Goal: Find specific page/section: Find specific page/section

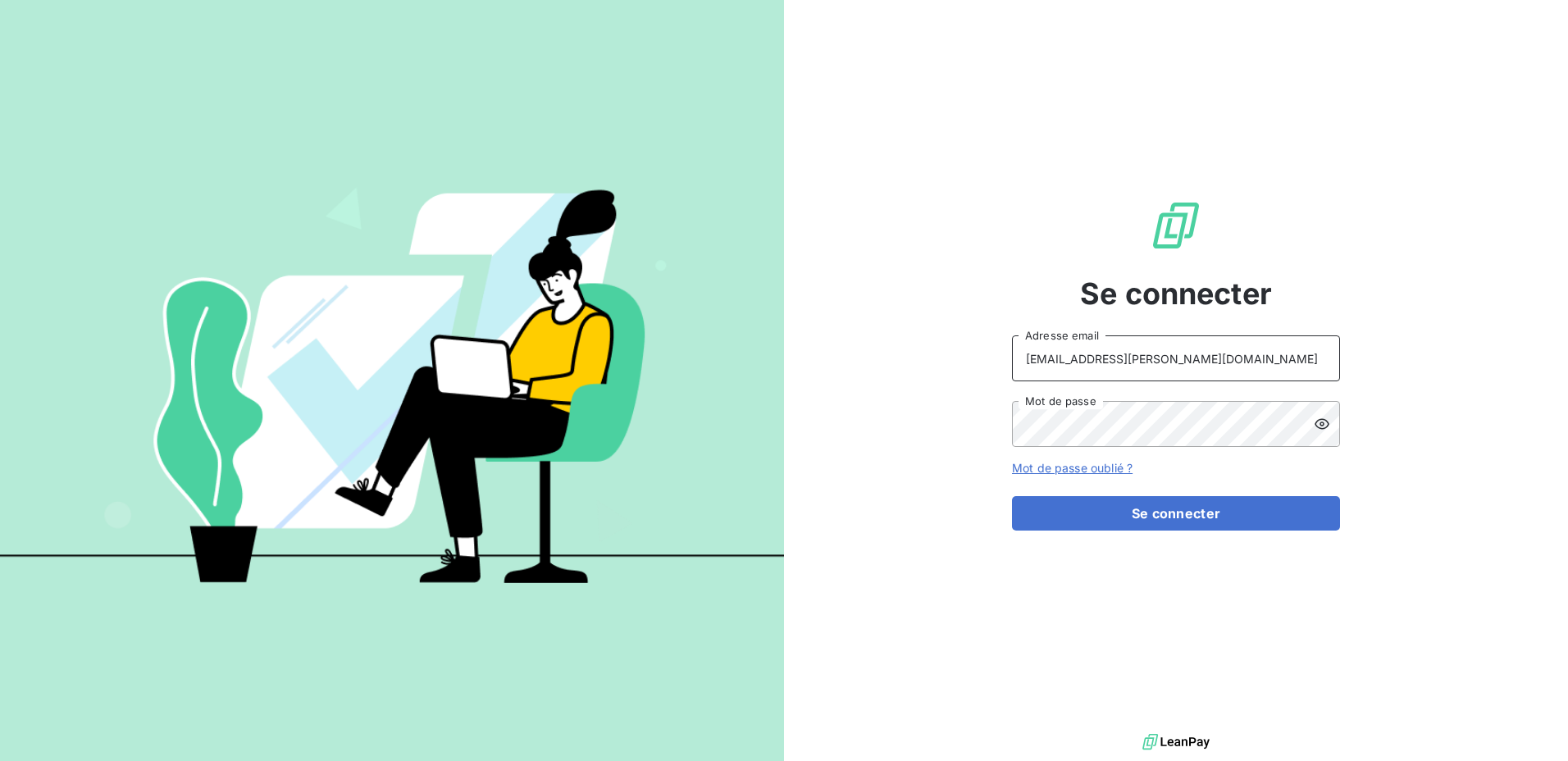
click at [1283, 356] on input "[EMAIL_ADDRESS][PERSON_NAME][DOMAIN_NAME]" at bounding box center [1176, 359] width 328 height 46
type input "[EMAIL_ADDRESS][PERSON_NAME][DOMAIN_NAME]"
click at [1122, 514] on button "Se connecter" at bounding box center [1176, 514] width 328 height 35
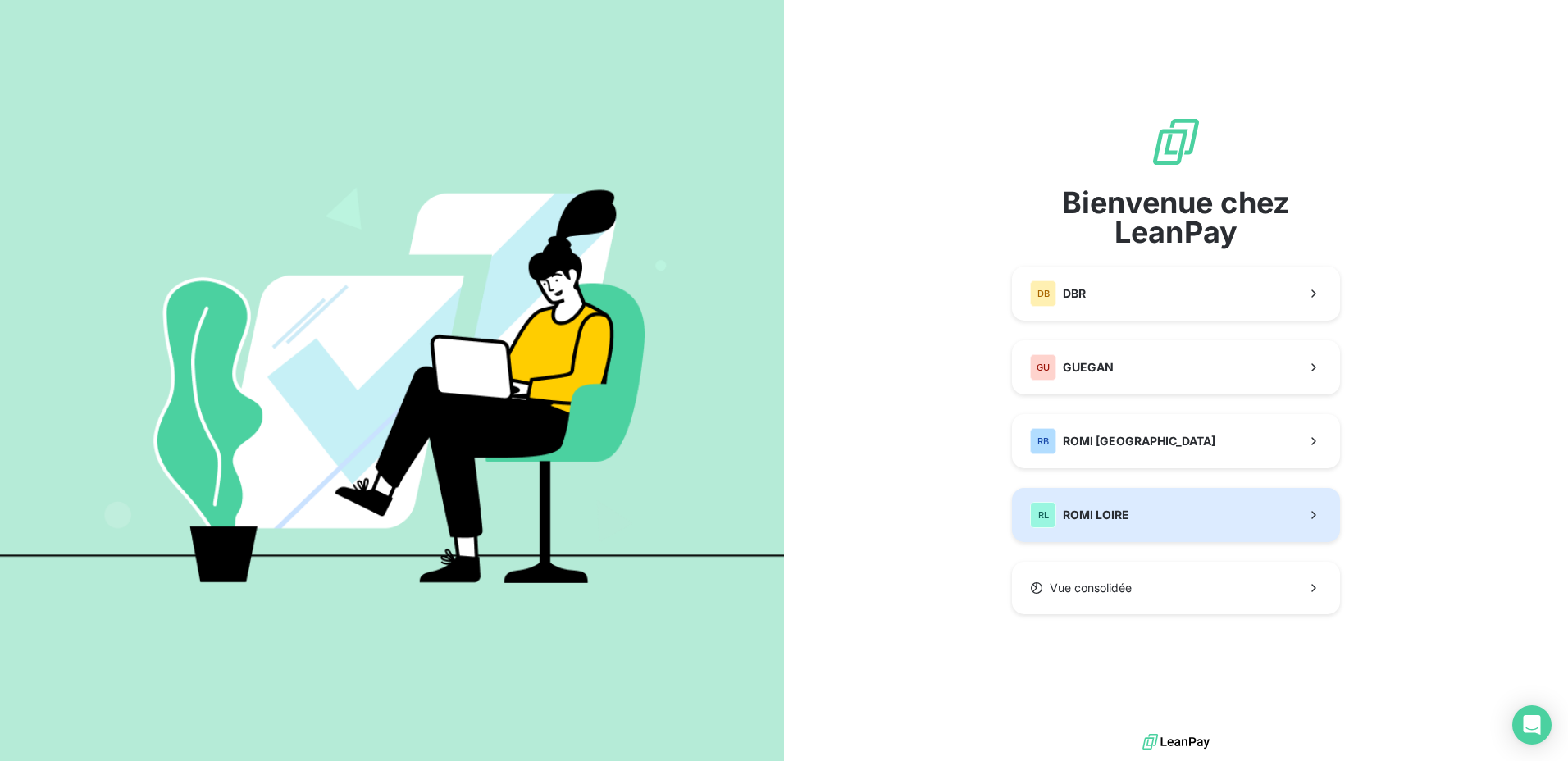
click at [1113, 517] on span "ROMI LOIRE" at bounding box center [1096, 515] width 66 height 17
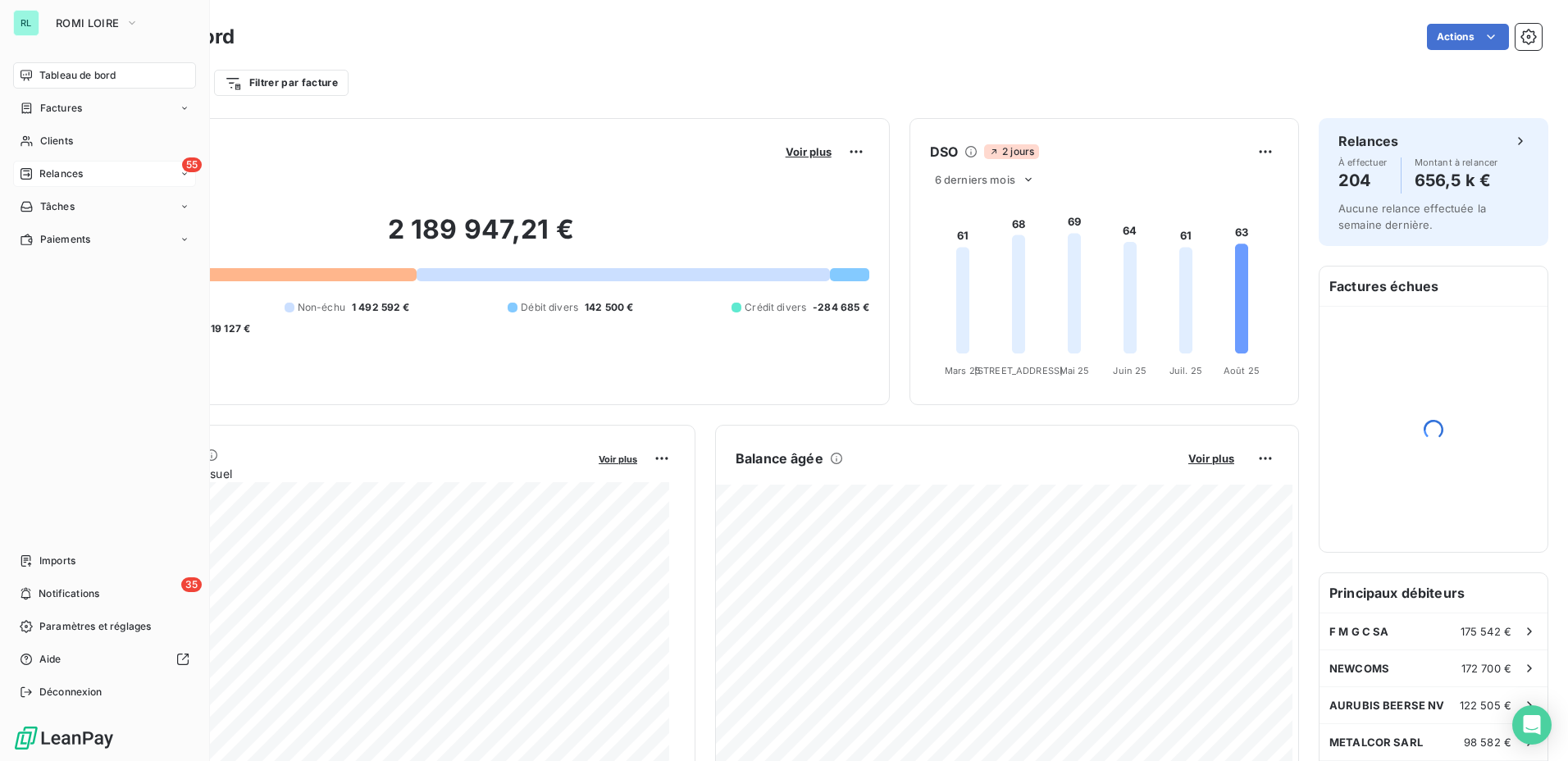
click at [80, 178] on span "Relances" at bounding box center [61, 174] width 44 height 15
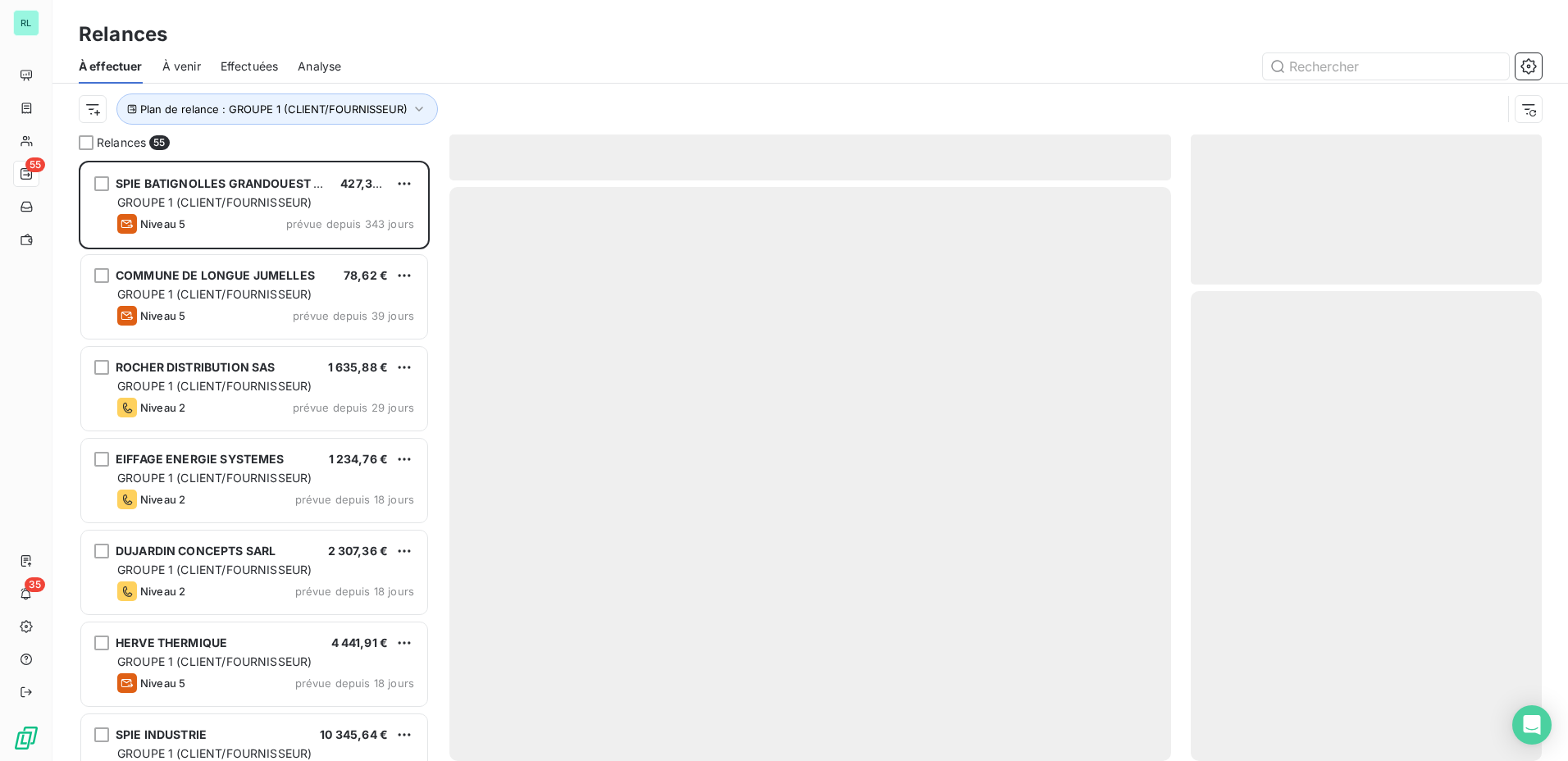
scroll to position [588, 339]
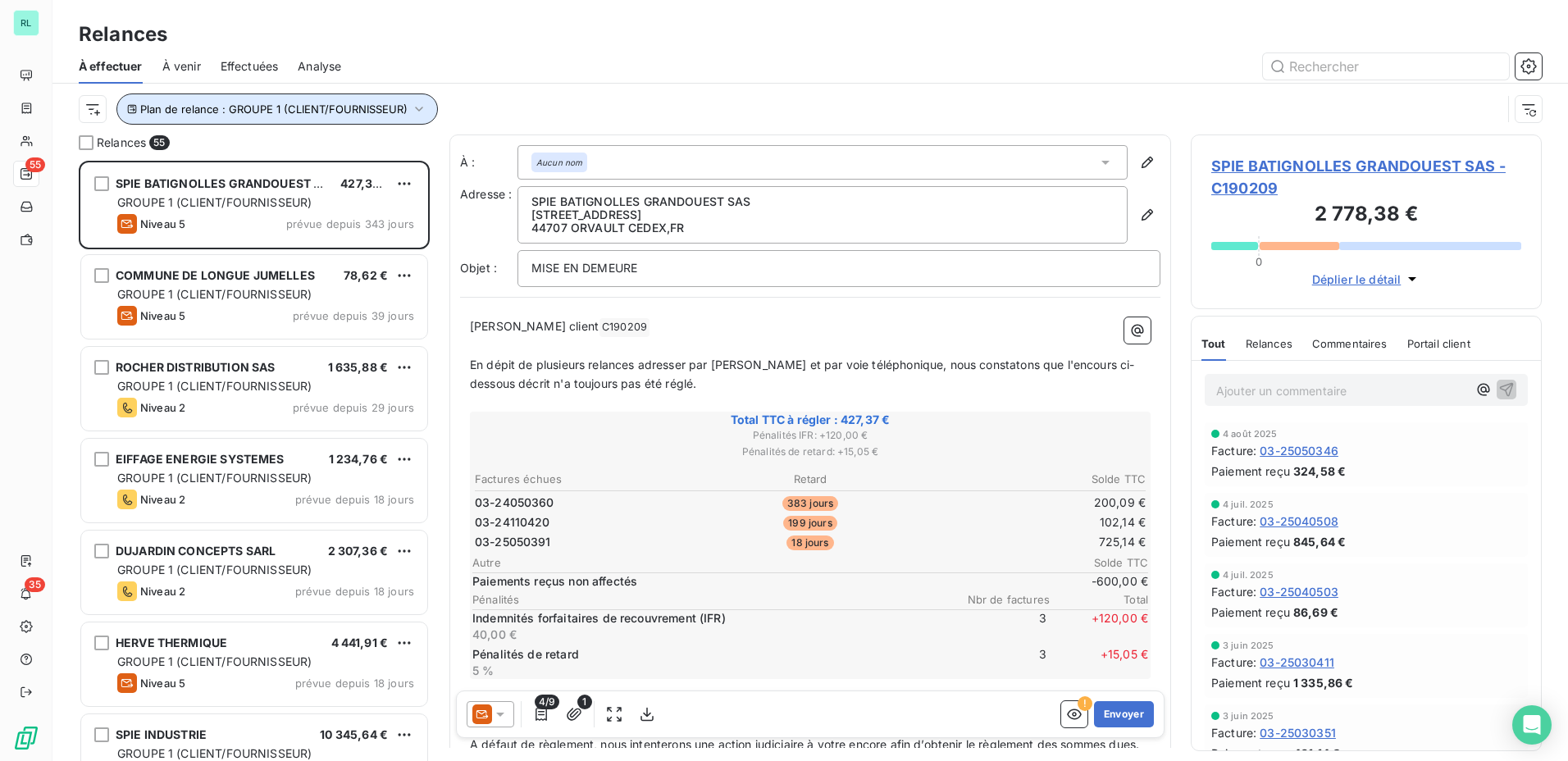
click at [243, 109] on span "Plan de relance : GROUPE 1 (CLIENT/FOURNISSEUR)" at bounding box center [274, 109] width 267 height 13
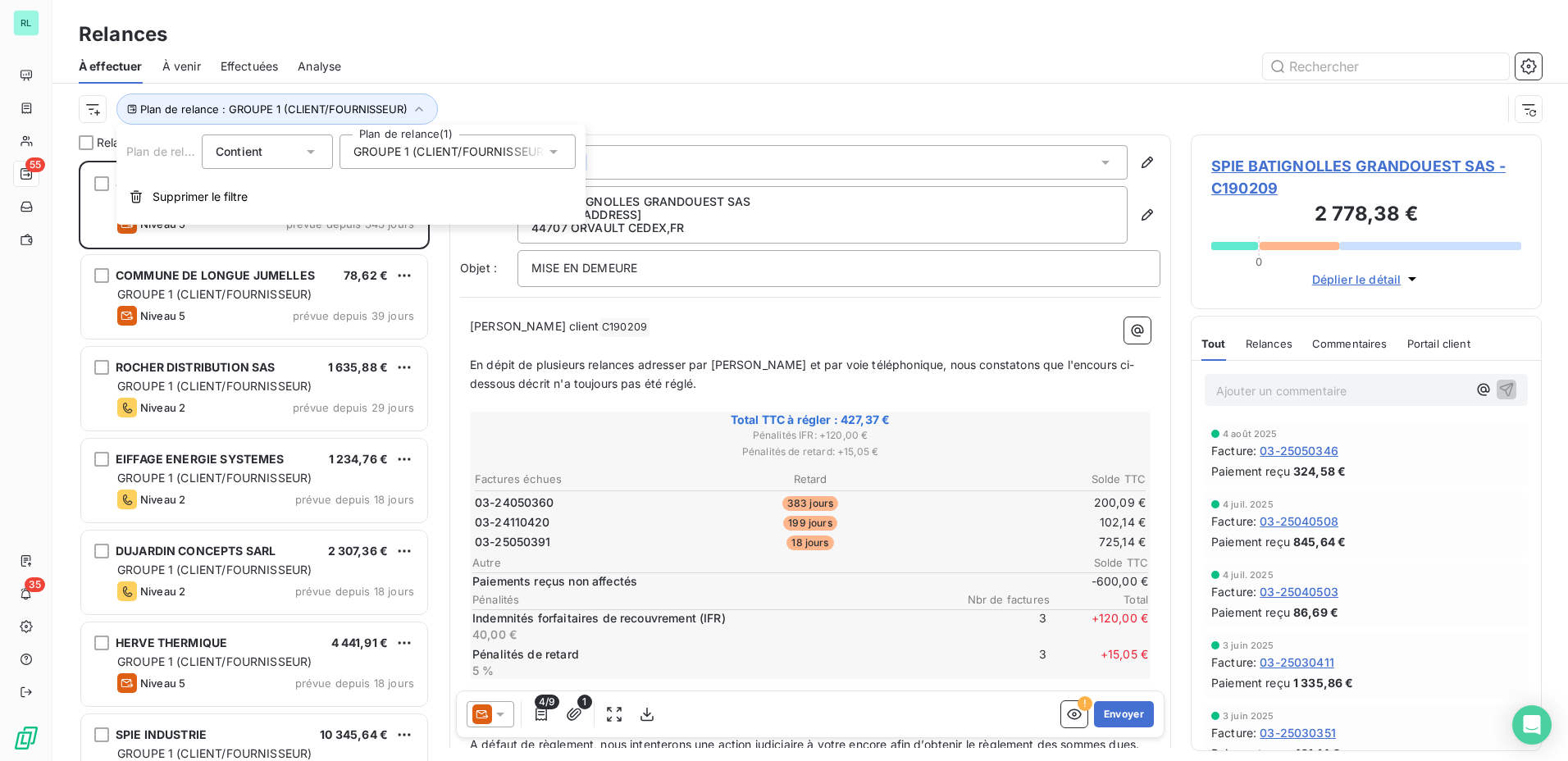
click at [425, 159] on span "GROUPE 1 (CLIENT/FOURNISSEUR)" at bounding box center [450, 152] width 194 height 17
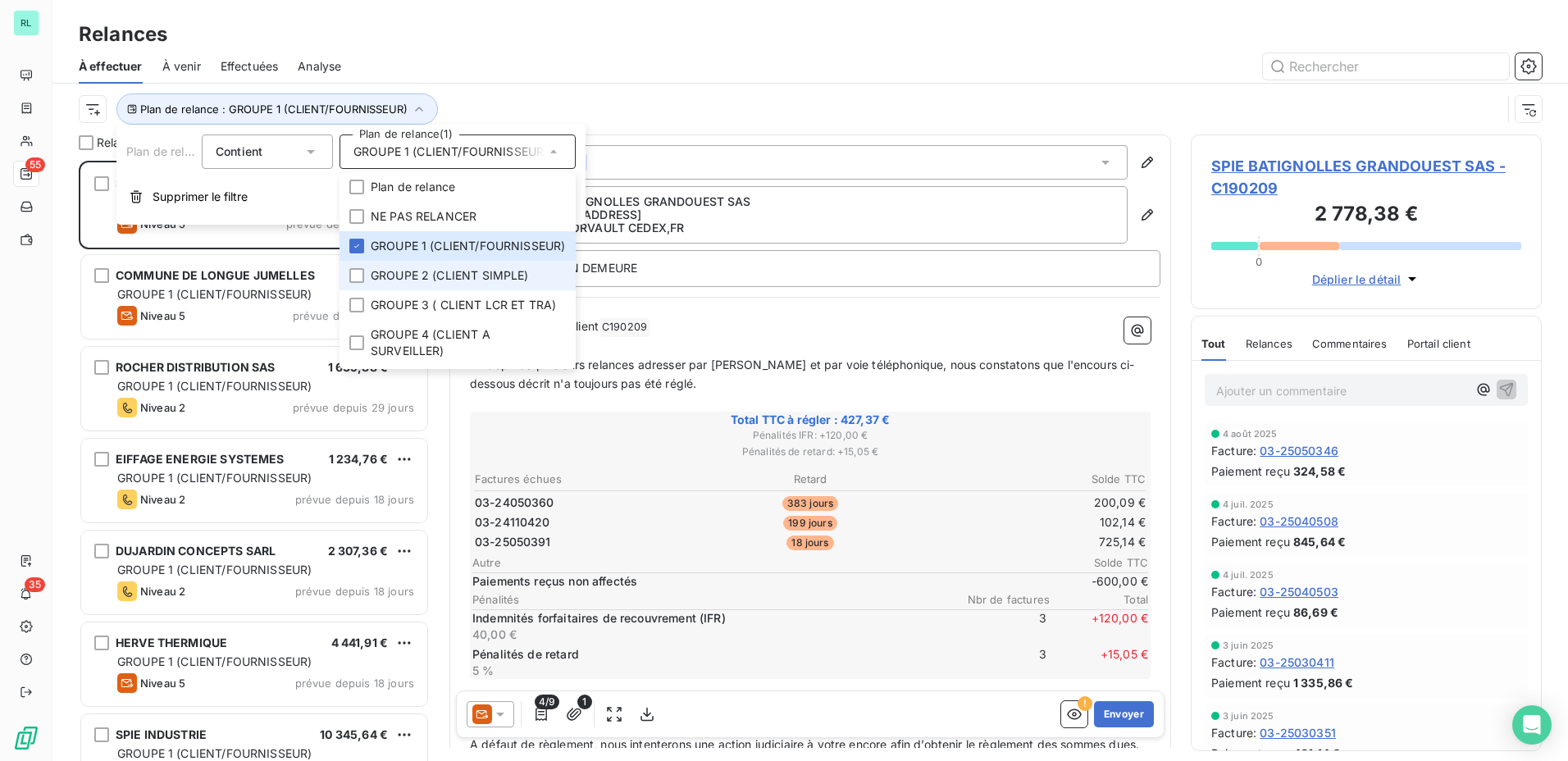
click at [452, 284] on span "GROUPE 2 (CLIENT SIMPLE)" at bounding box center [449, 275] width 158 height 17
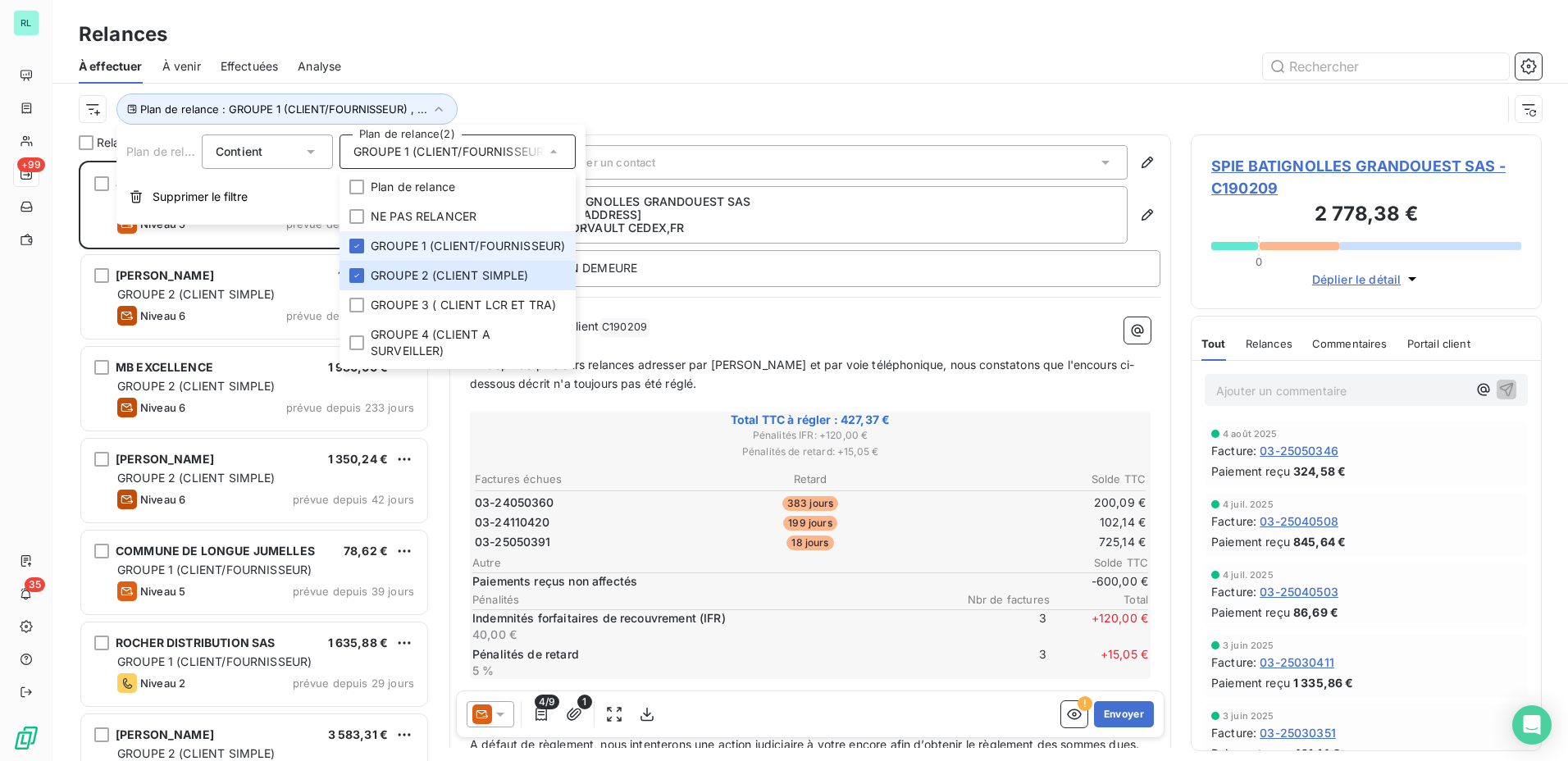
click at [439, 252] on span "GROUPE 1 (CLIENT/FOURNISSEUR)" at bounding box center [467, 246] width 194 height 17
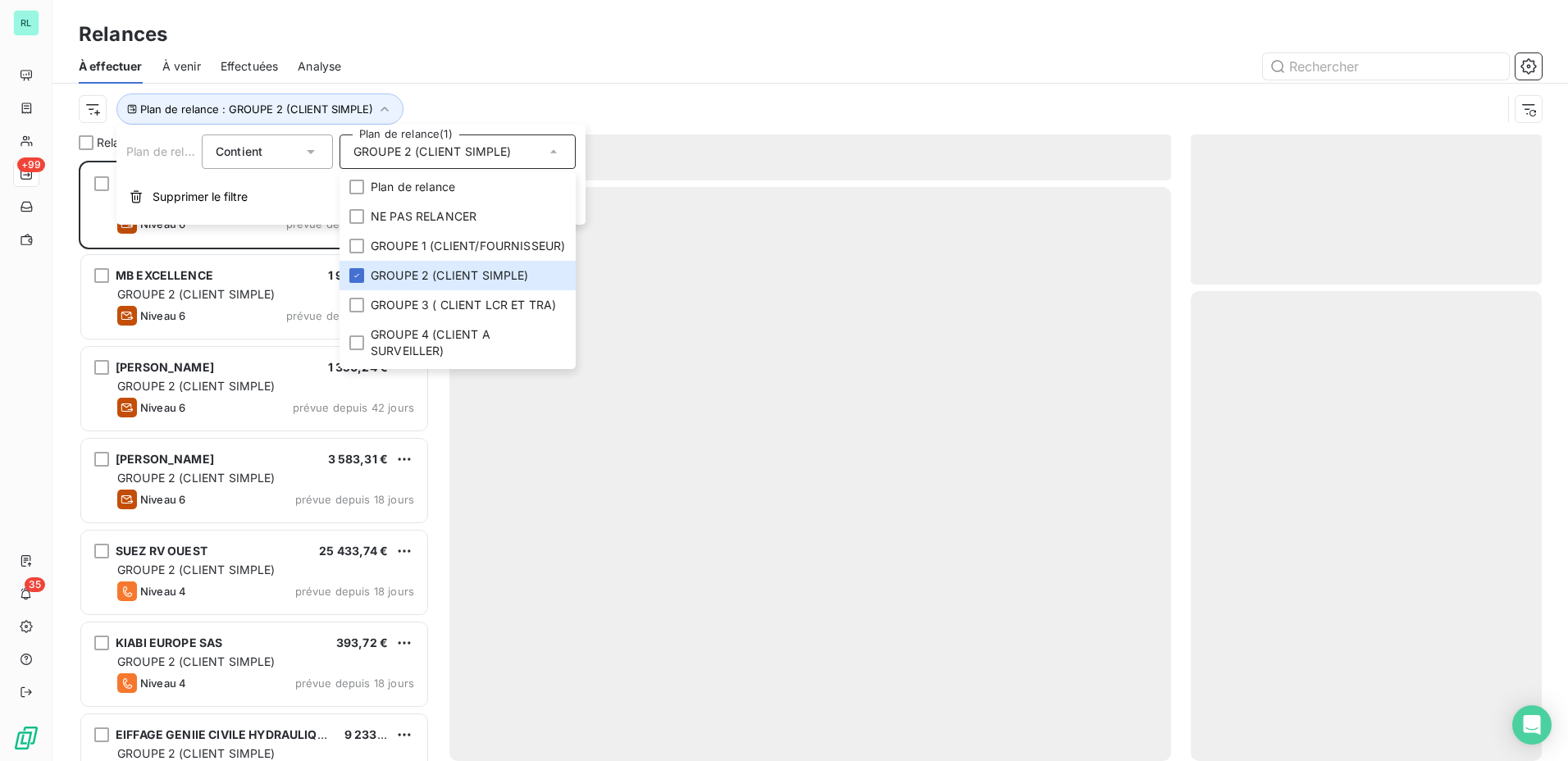
scroll to position [588, 339]
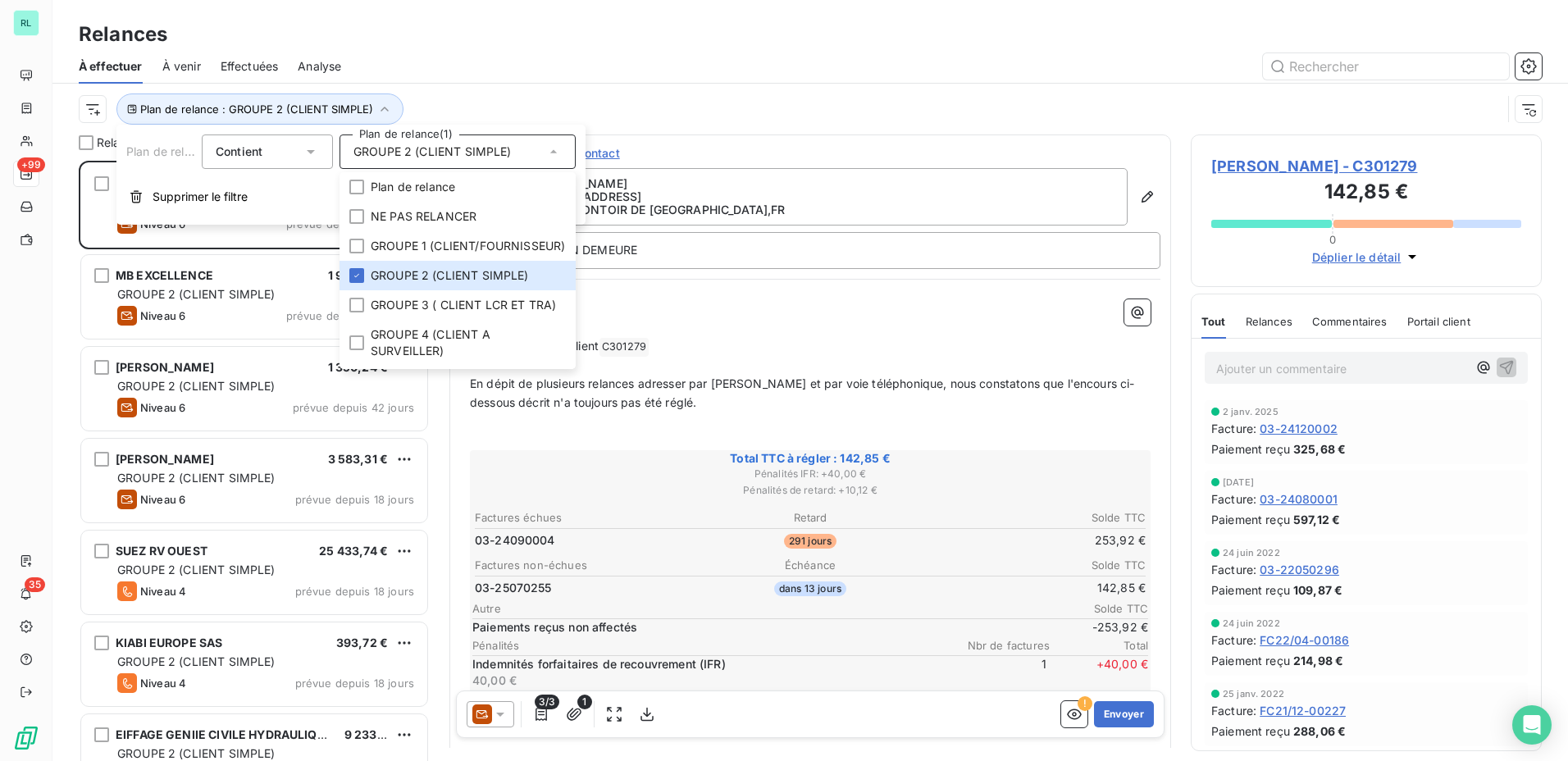
click at [792, 40] on div "Relances" at bounding box center [810, 35] width 1515 height 30
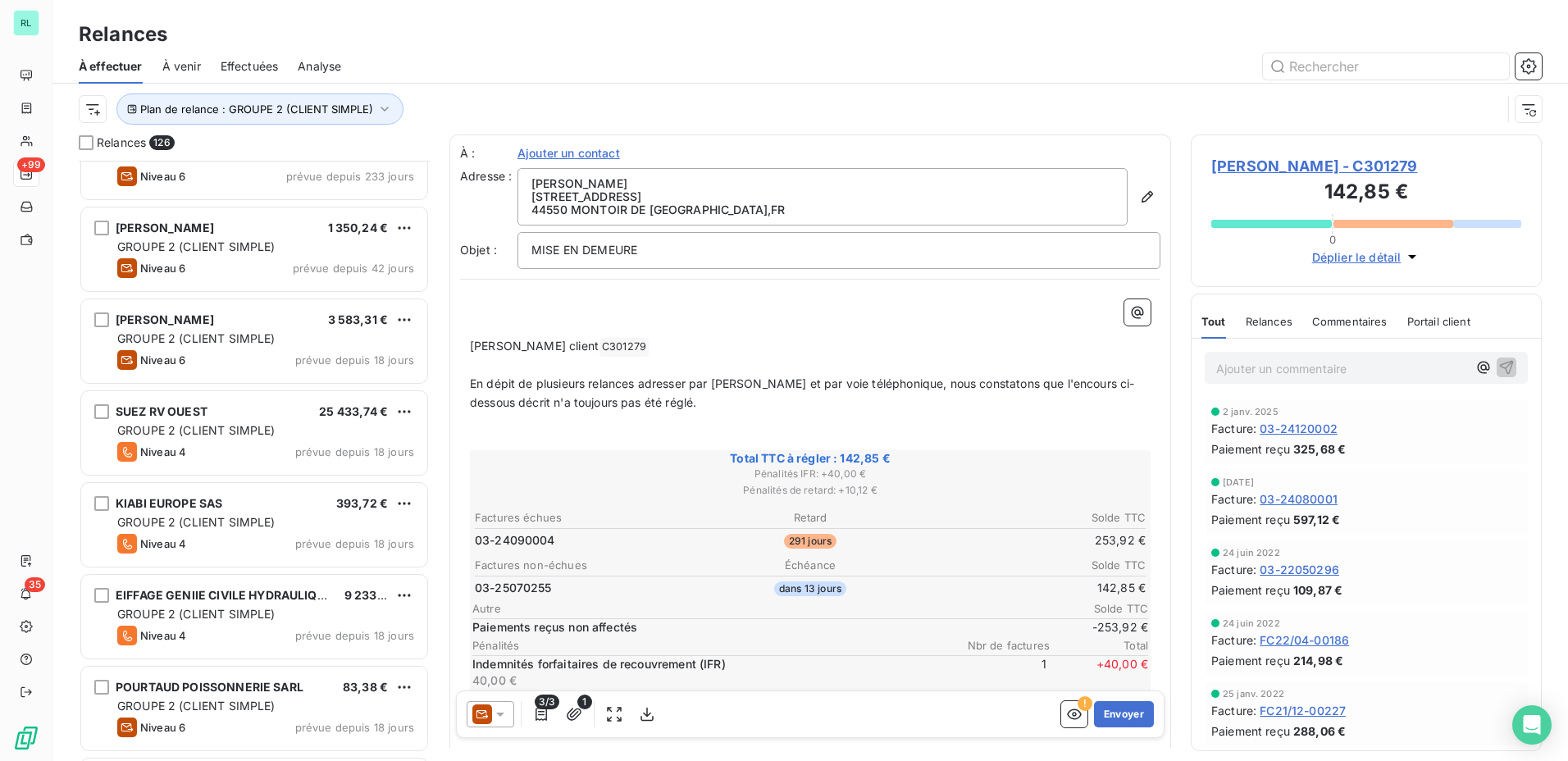
scroll to position [165, 0]
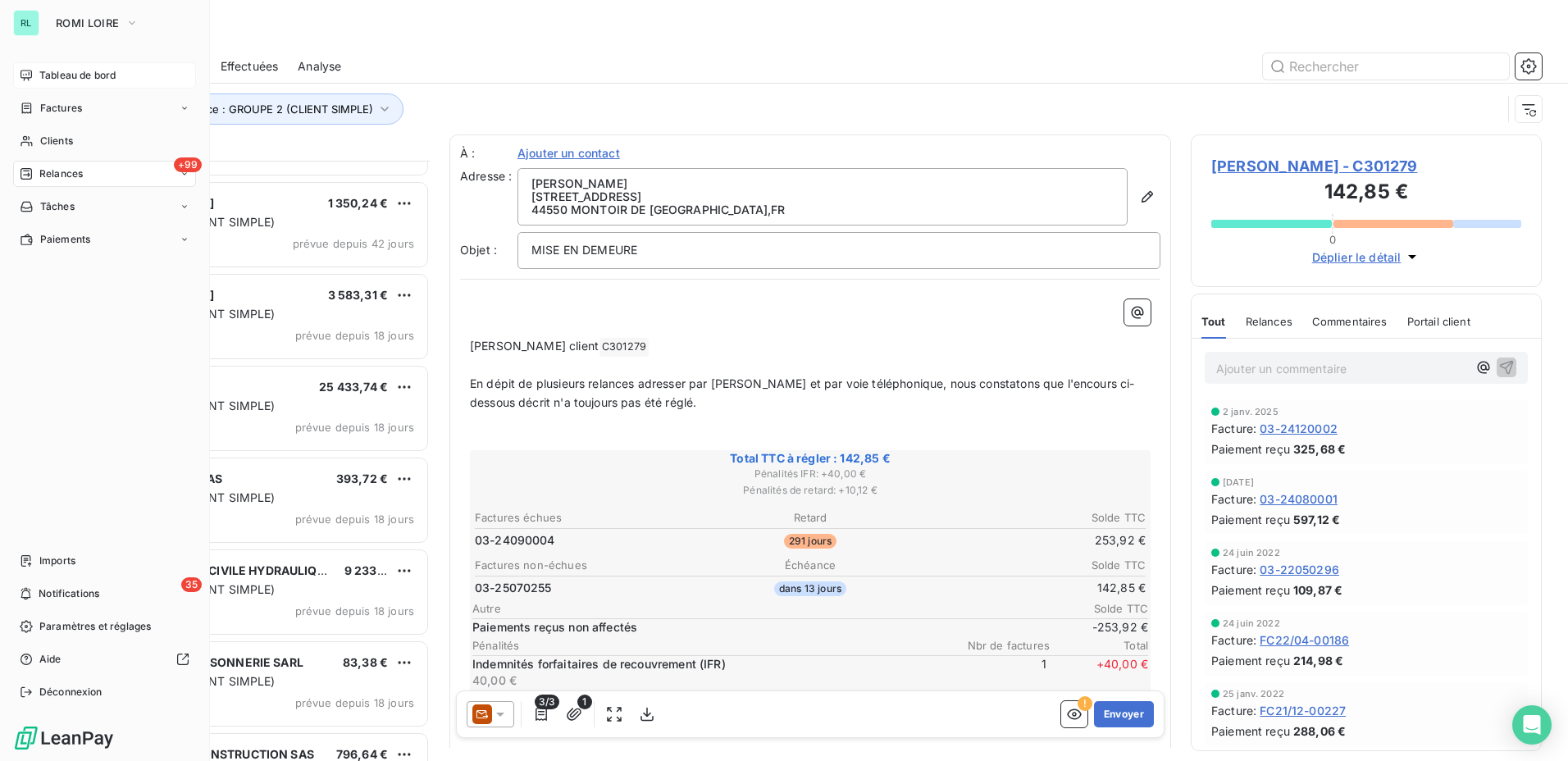
click at [95, 68] on span "Tableau de bord" at bounding box center [78, 75] width 76 height 15
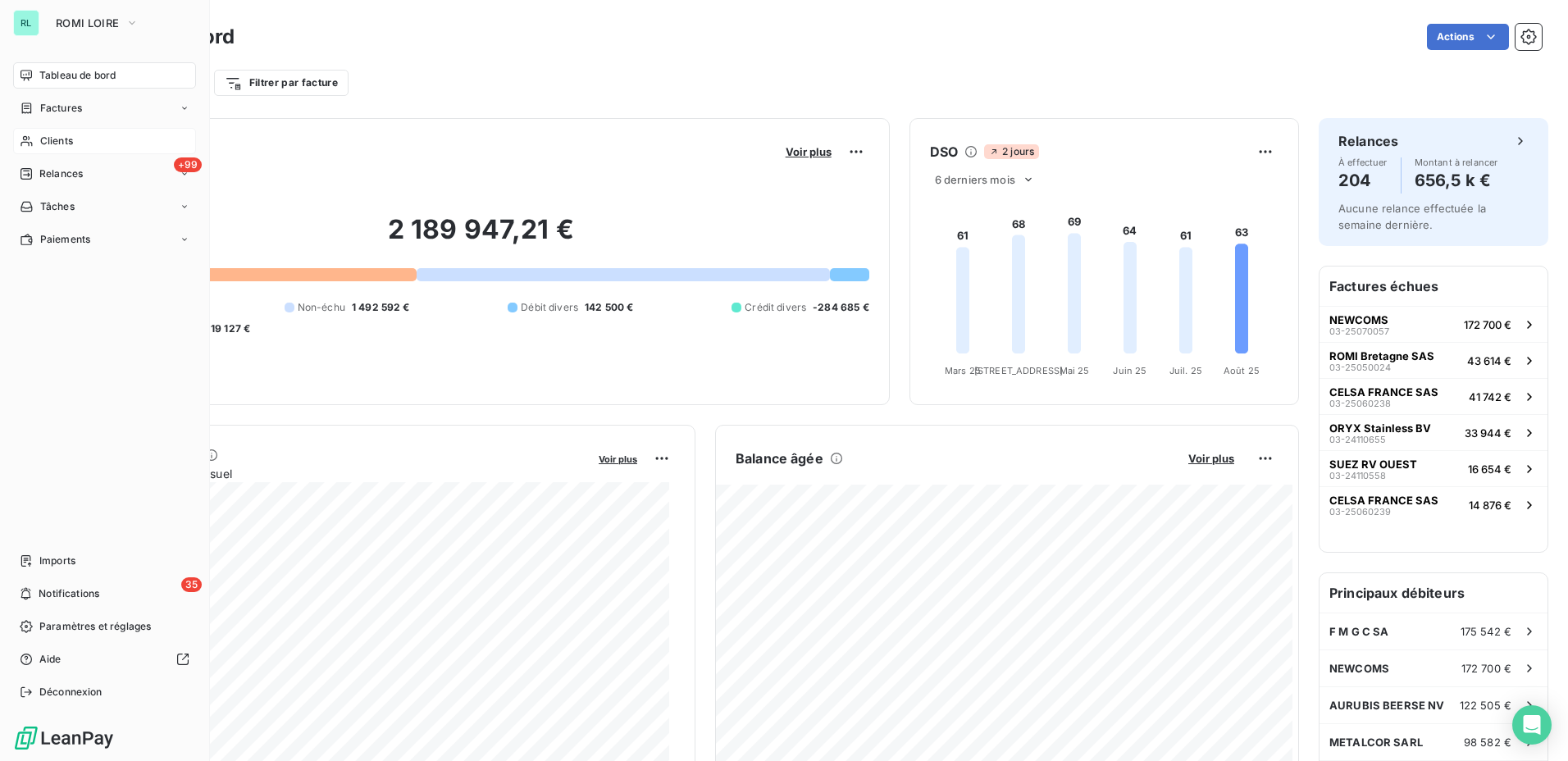
click at [52, 142] on span "Clients" at bounding box center [57, 141] width 33 height 15
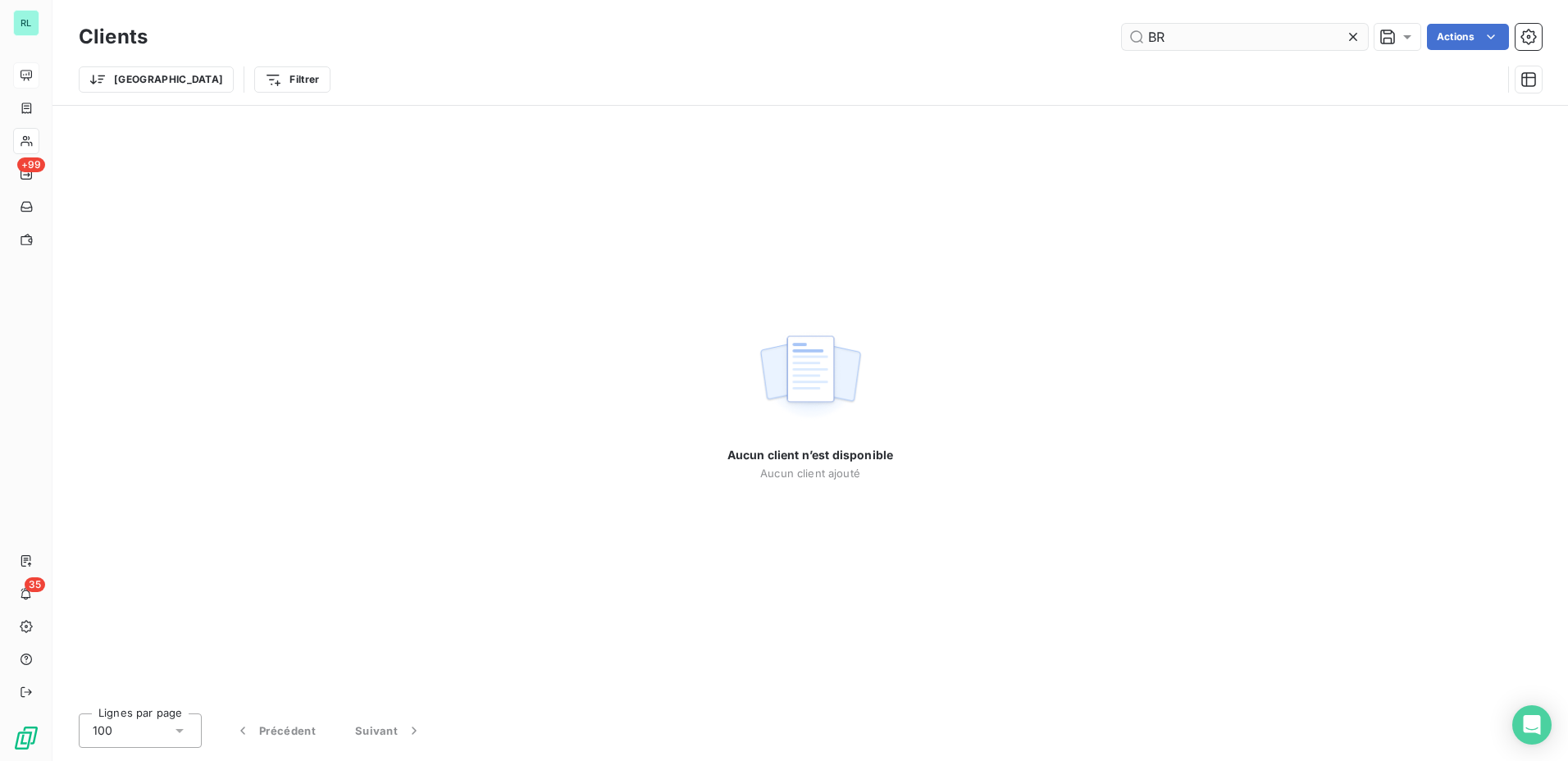
type input "B"
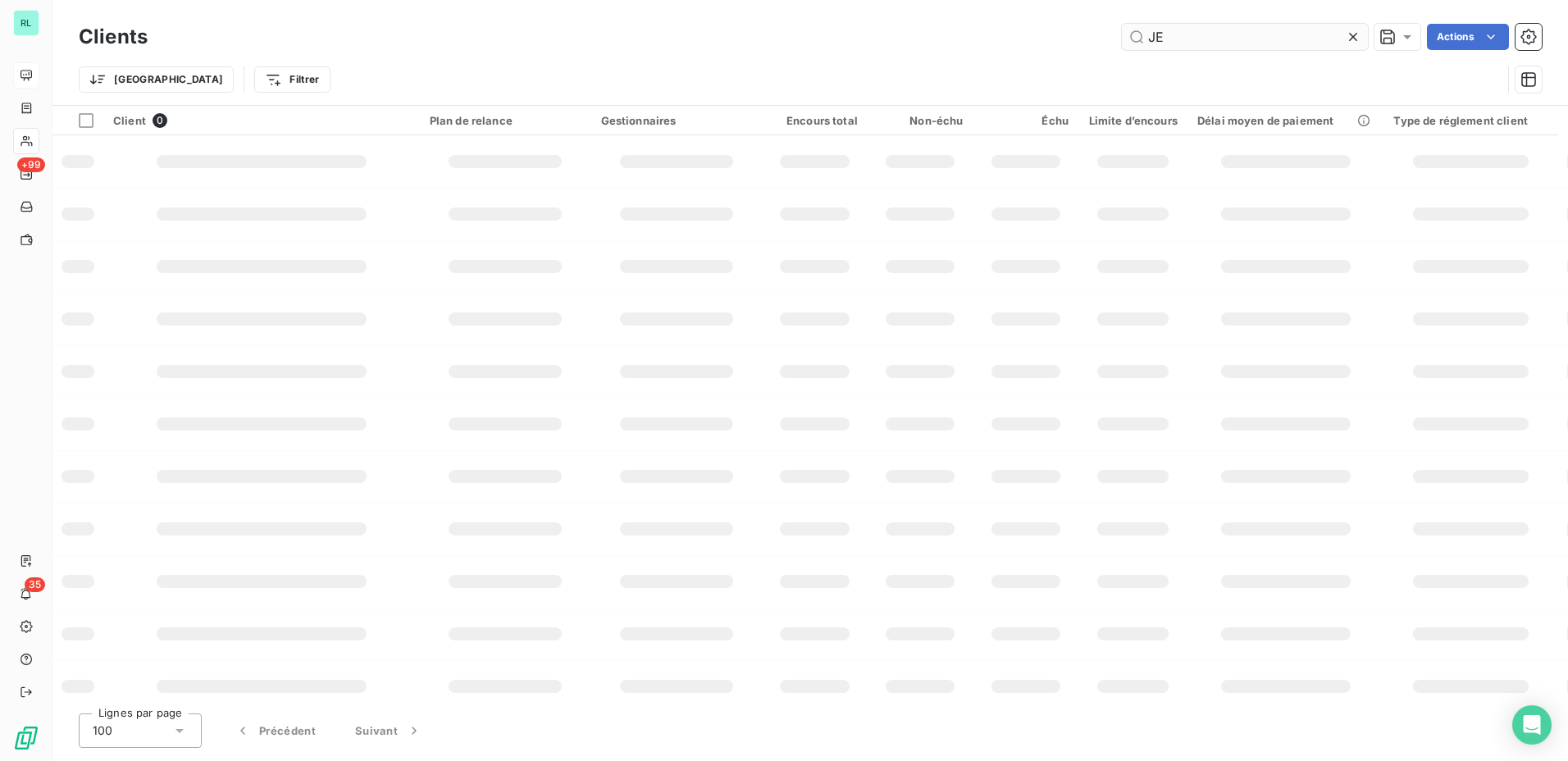
type input "J"
